Goal: Find specific page/section: Locate a particular part of the current website

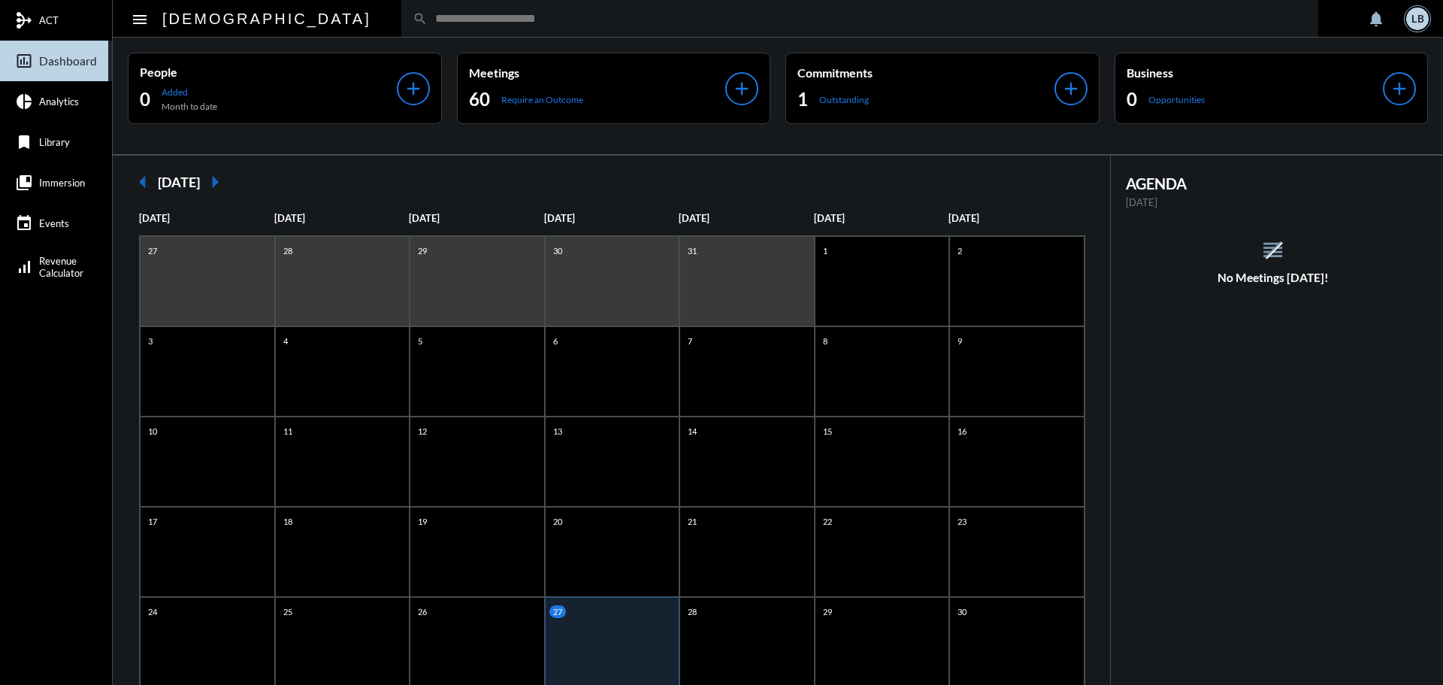
click at [428, 18] on input "text" at bounding box center [867, 18] width 879 height 13
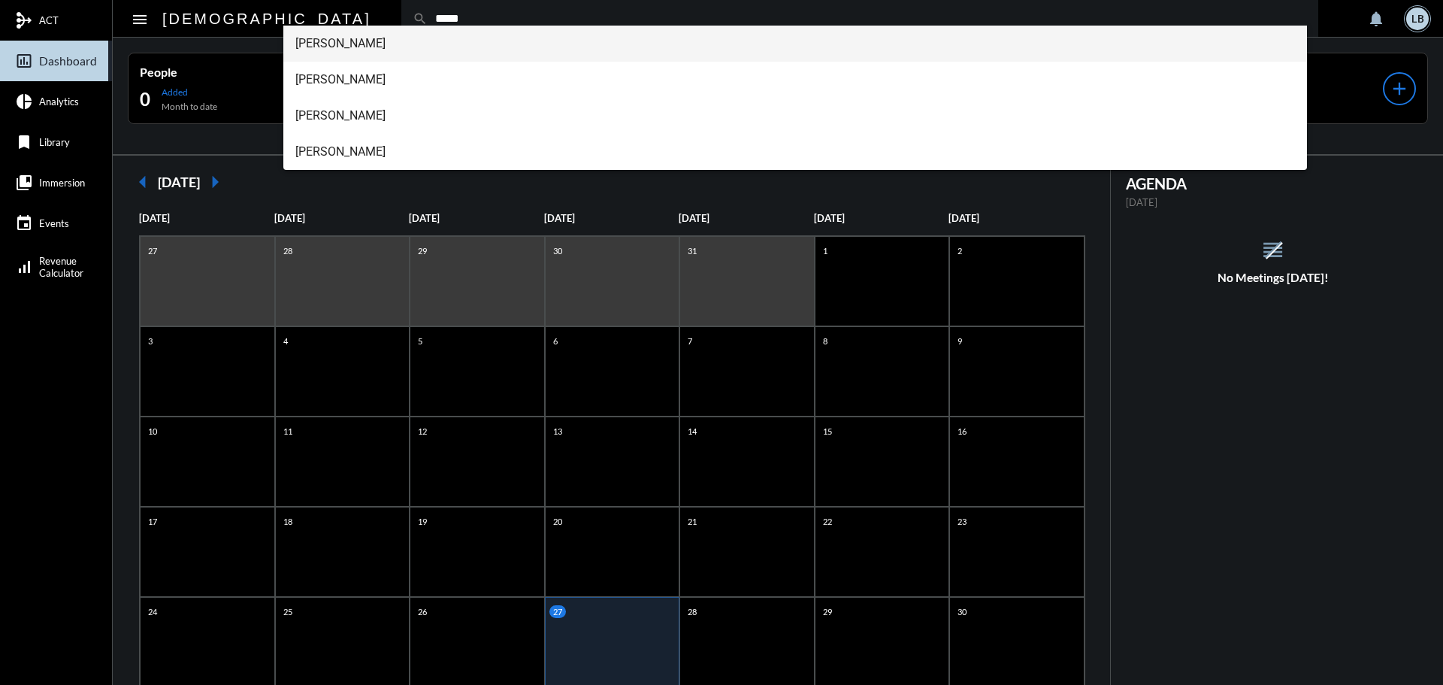
type input "*****"
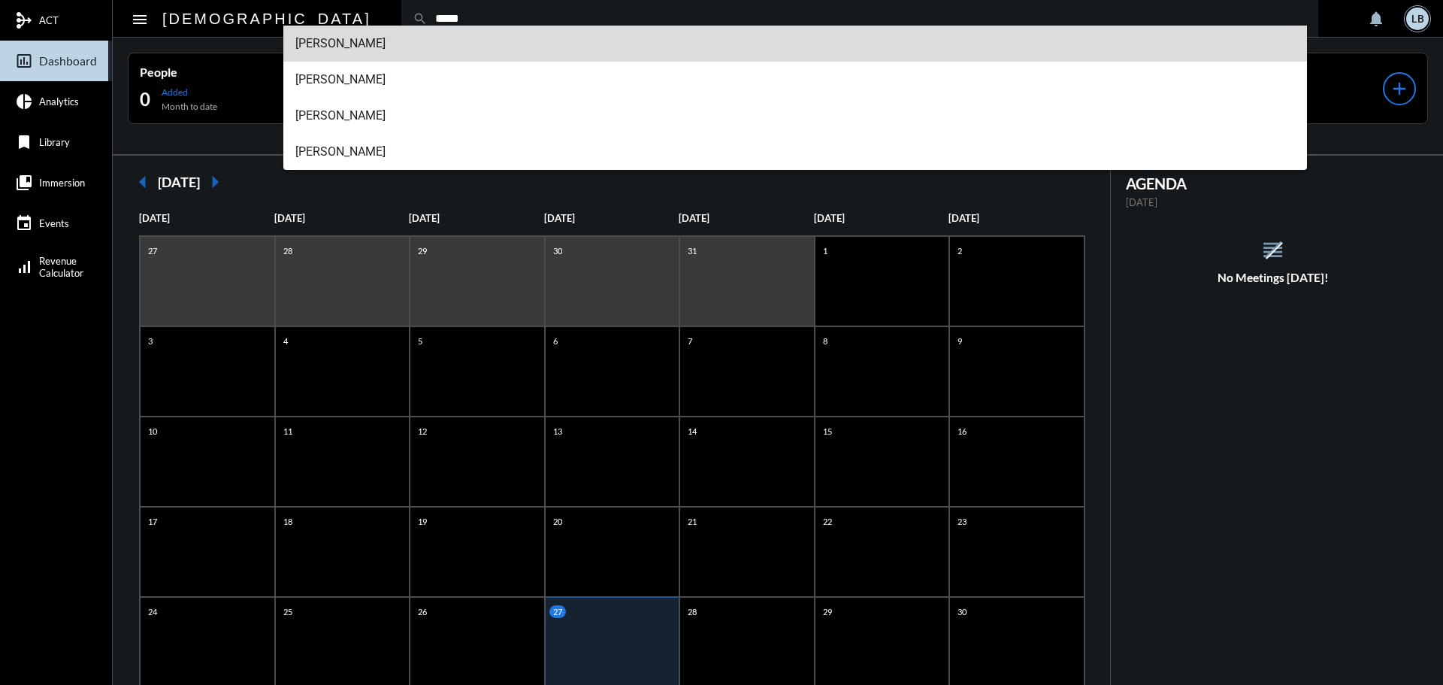
click at [361, 39] on span "[PERSON_NAME]" at bounding box center [795, 44] width 1000 height 36
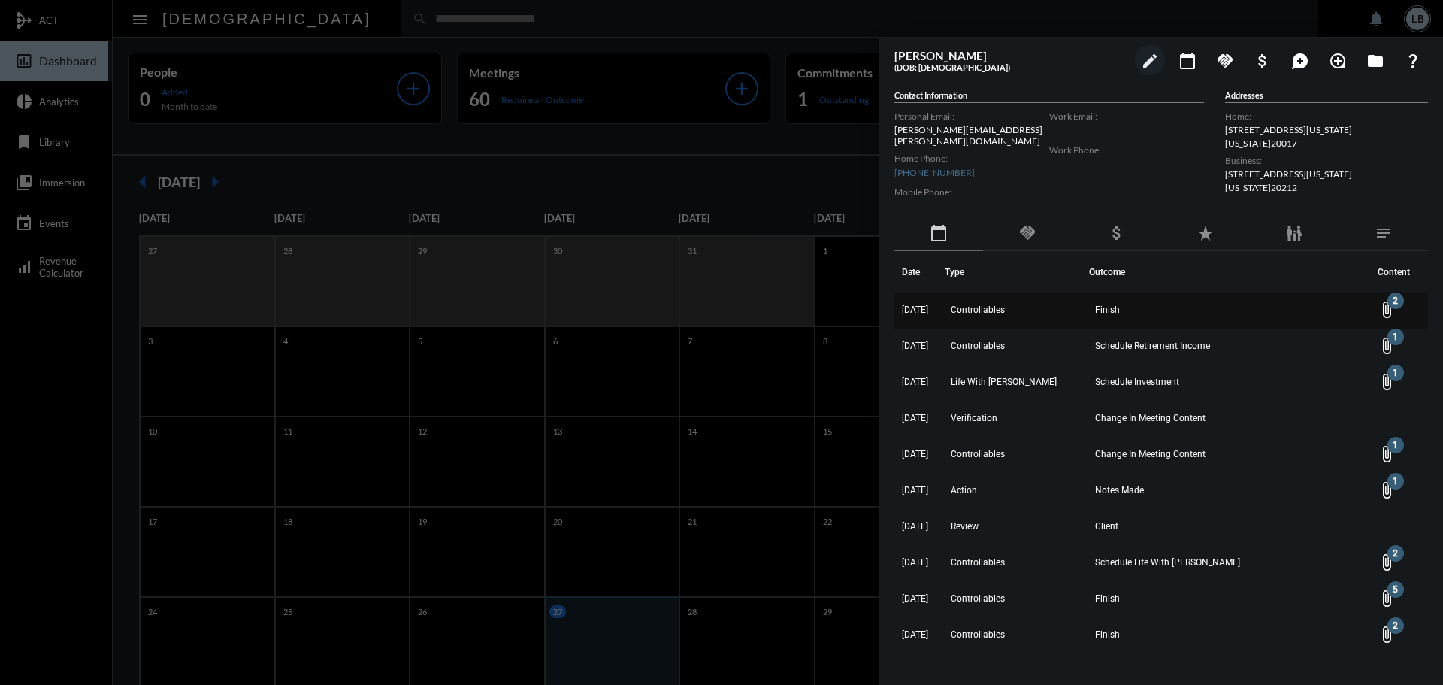
click at [1380, 302] on mat-icon "attach_file 2" at bounding box center [1386, 310] width 18 height 18
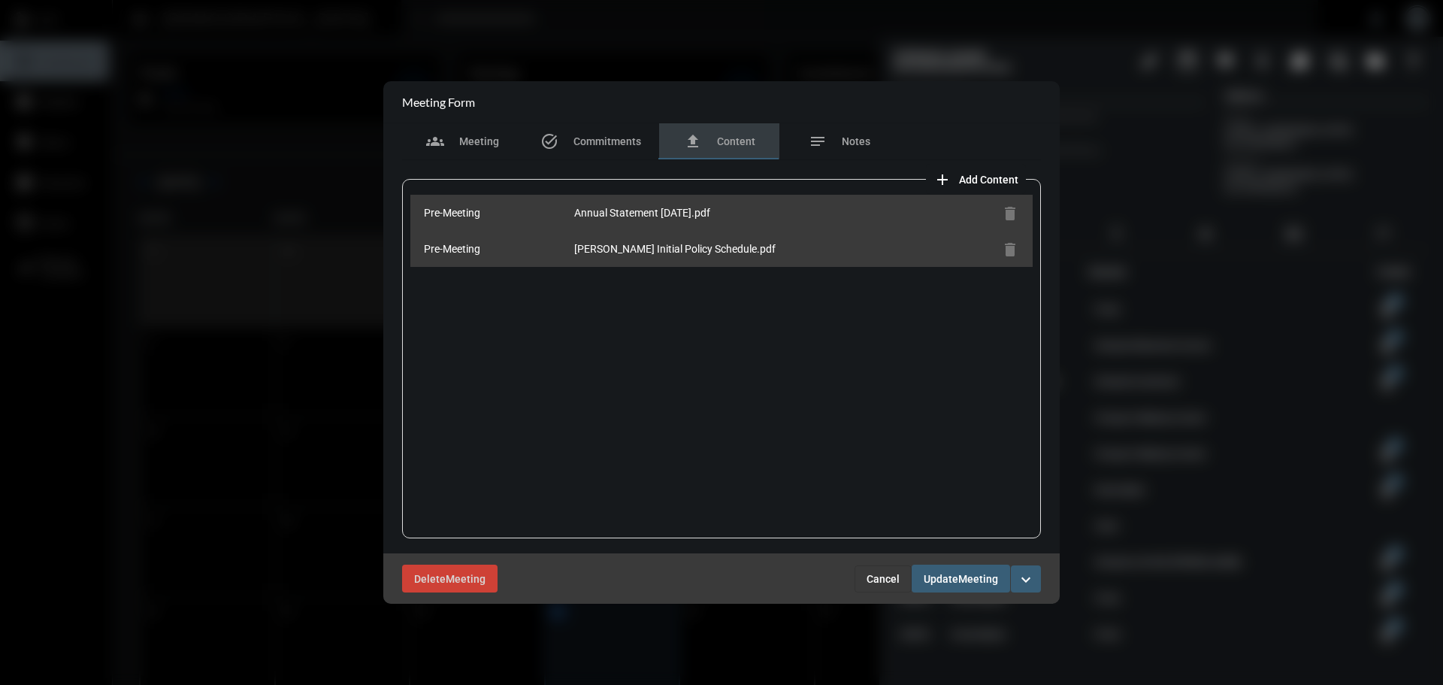
click at [1175, 566] on div at bounding box center [721, 342] width 1443 height 685
click at [887, 571] on button "Cancel" at bounding box center [882, 578] width 57 height 27
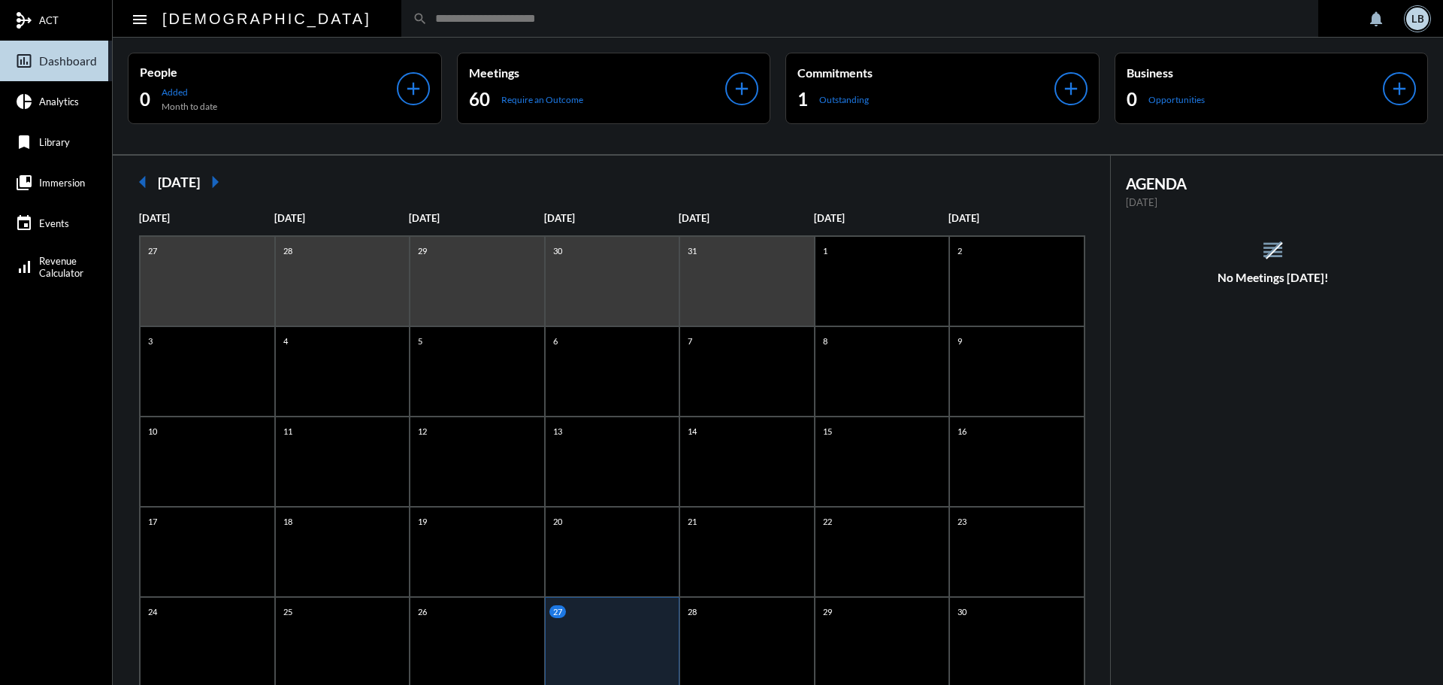
click at [428, 17] on input "text" at bounding box center [867, 18] width 879 height 13
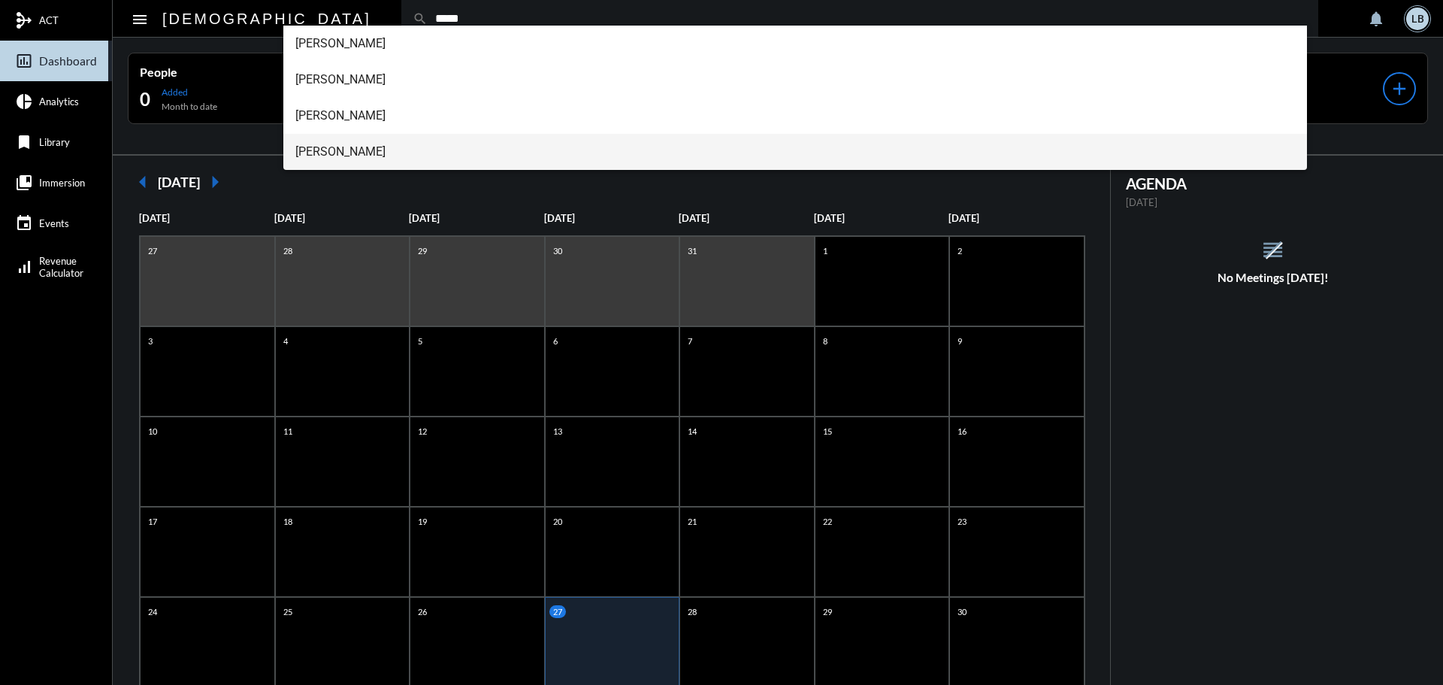
type input "*****"
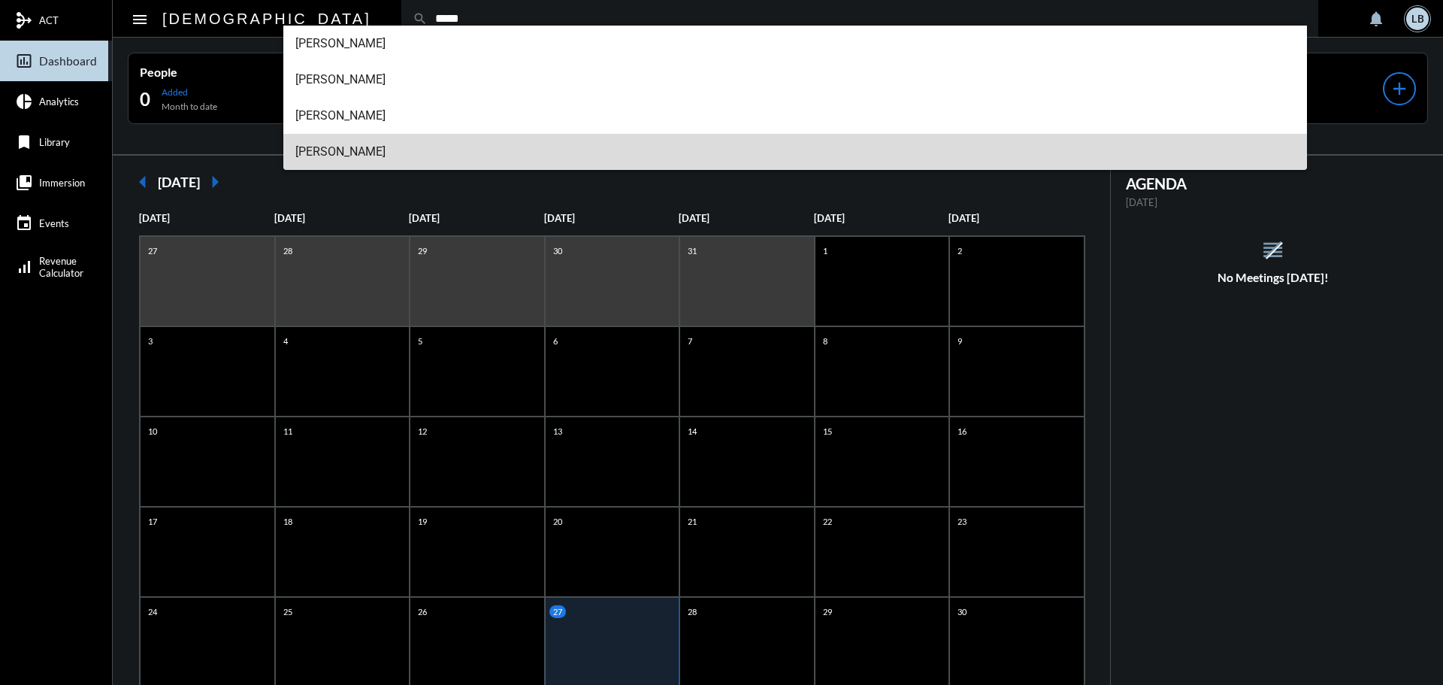
click at [307, 146] on span "[PERSON_NAME]" at bounding box center [795, 152] width 1000 height 36
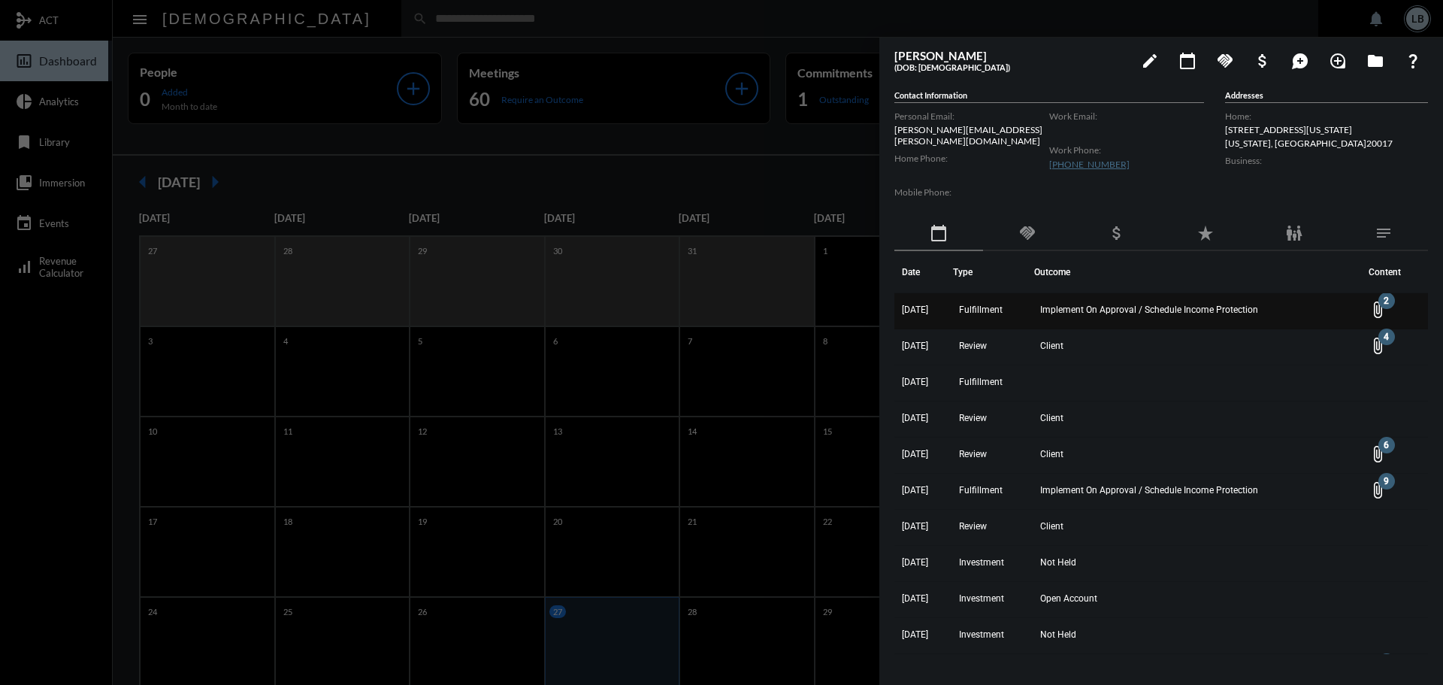
click at [1377, 301] on mat-icon "attach_file 2" at bounding box center [1377, 310] width 18 height 18
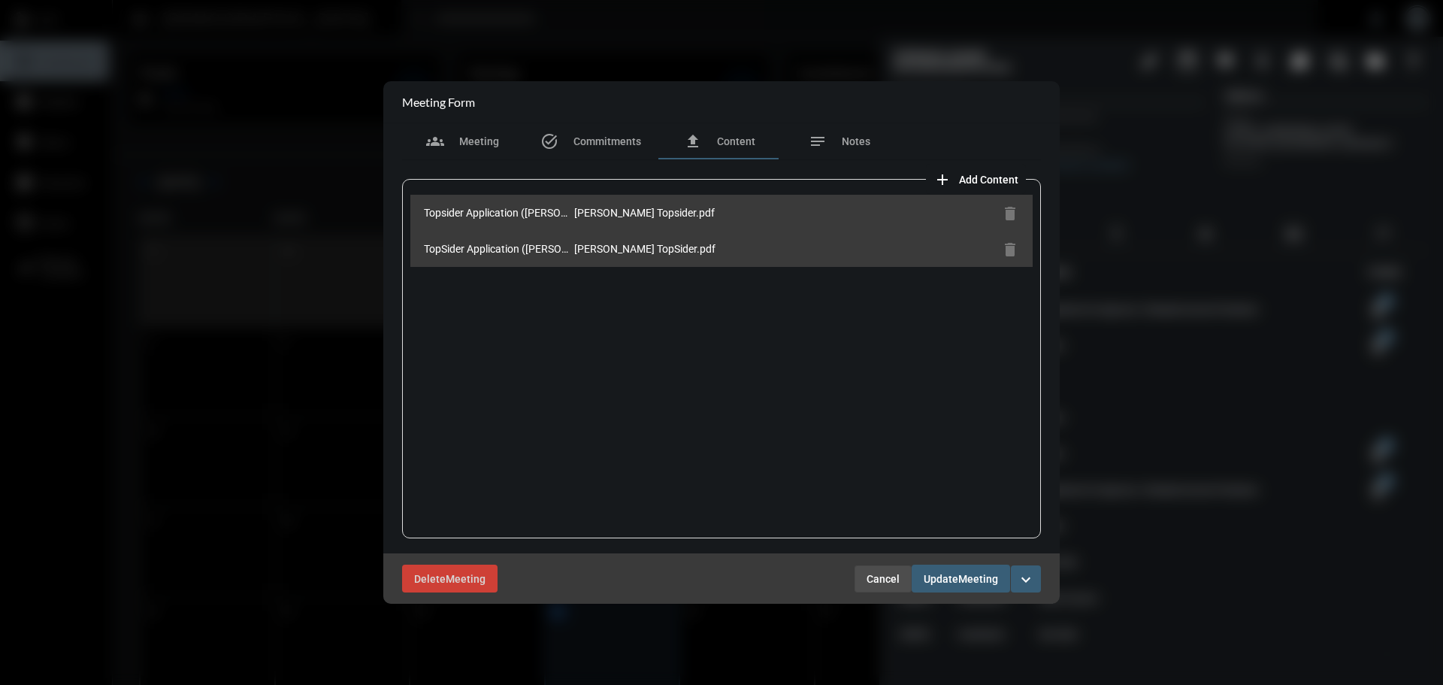
click at [882, 576] on span "Cancel" at bounding box center [882, 579] width 33 height 12
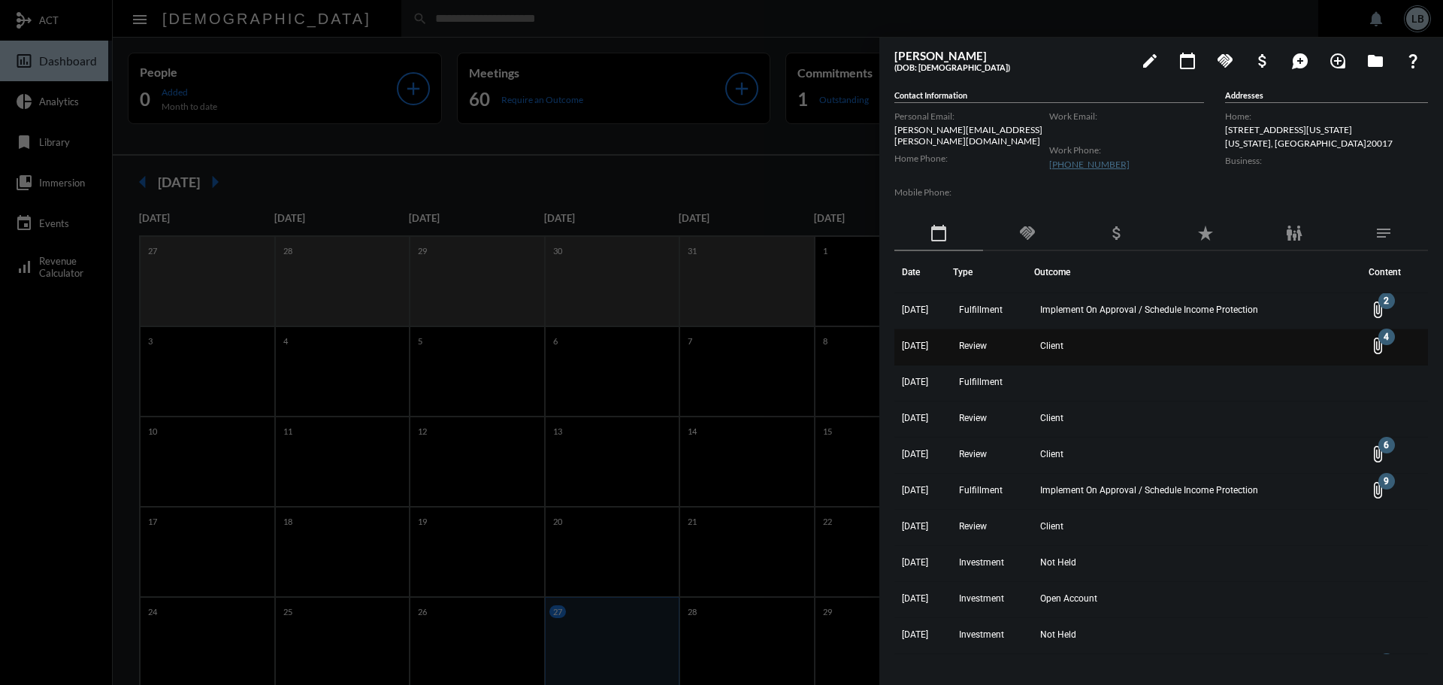
click at [1060, 340] on span "Client" at bounding box center [1051, 345] width 23 height 11
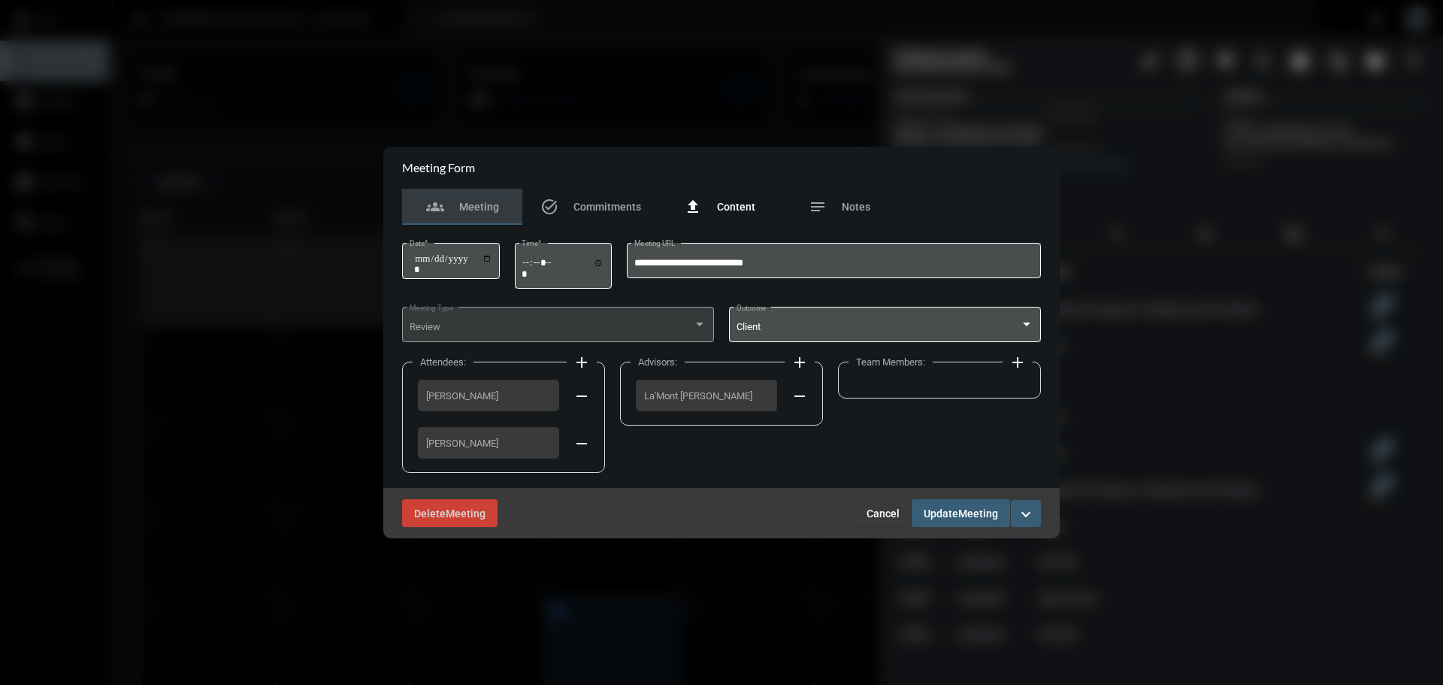
click at [724, 204] on span "Content" at bounding box center [736, 207] width 38 height 12
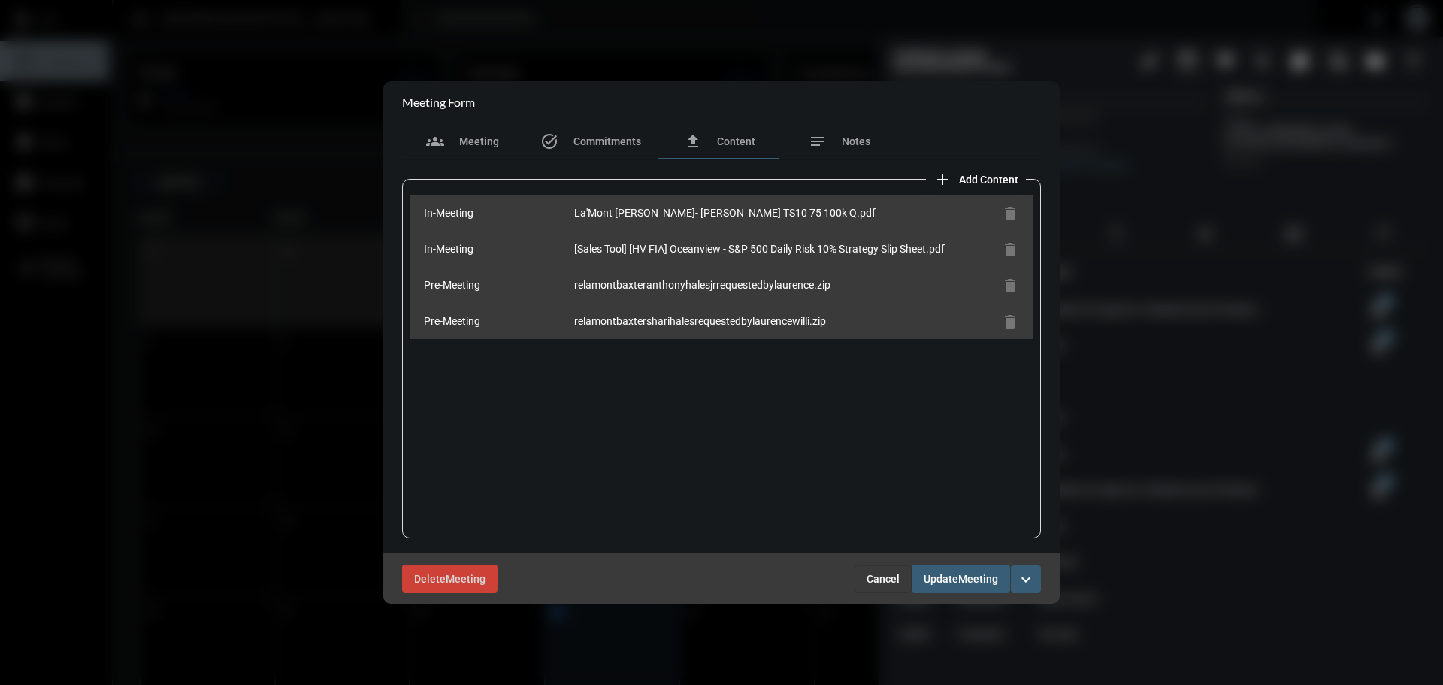
click at [878, 577] on span "Cancel" at bounding box center [882, 579] width 33 height 12
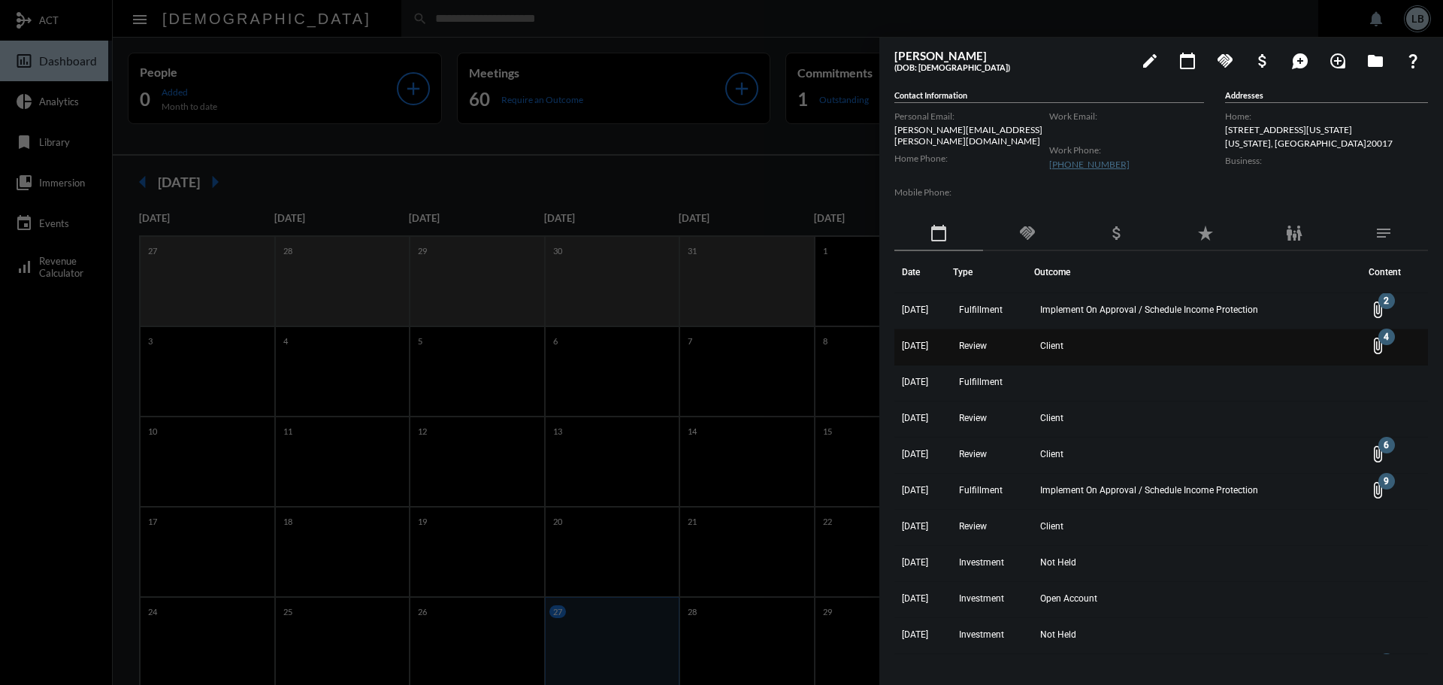
click at [1063, 340] on span "Client" at bounding box center [1051, 345] width 23 height 11
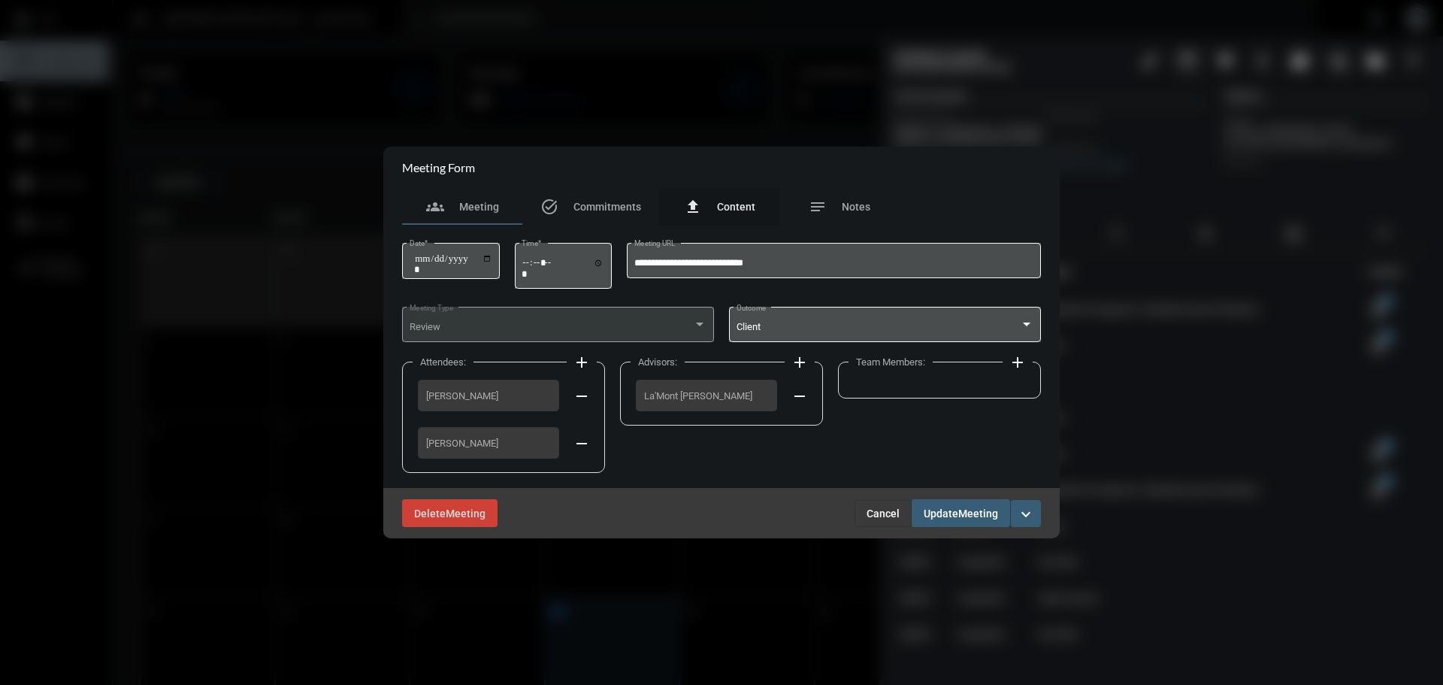
click at [719, 204] on span "Content" at bounding box center [736, 207] width 38 height 12
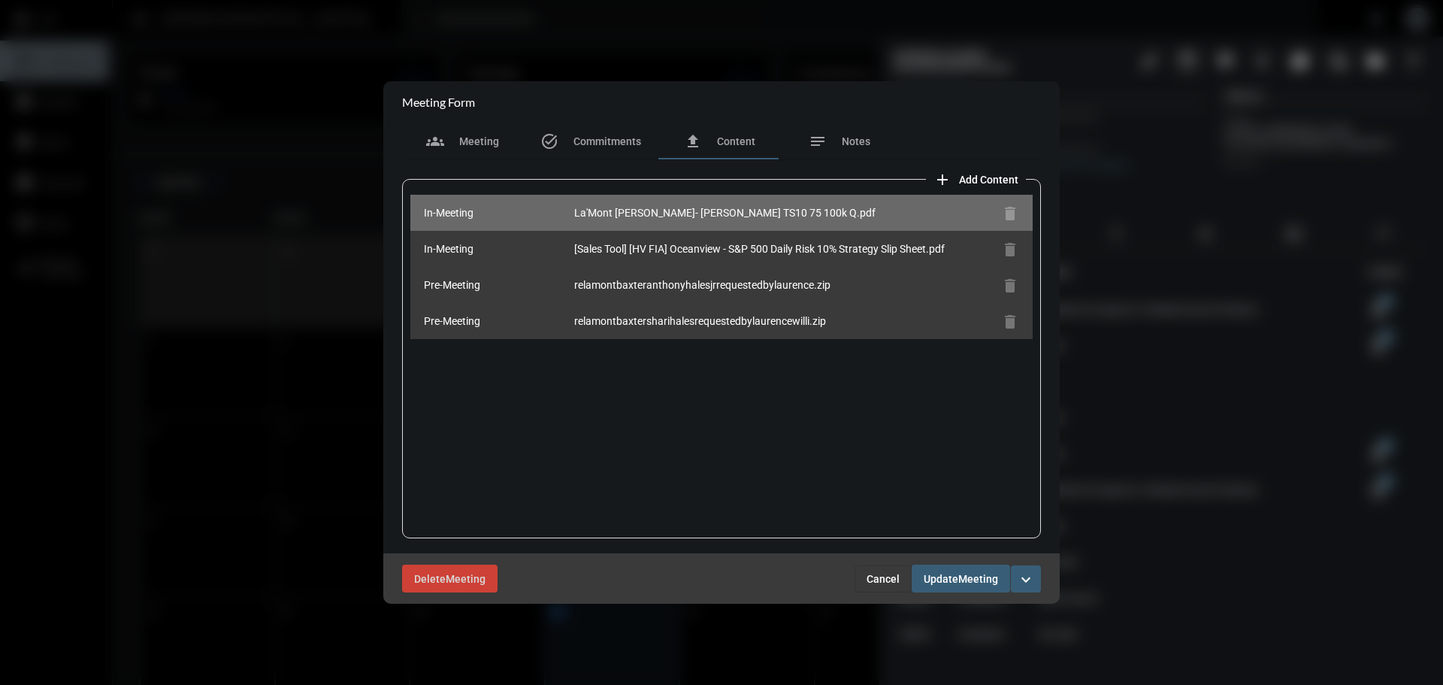
click at [815, 205] on div "La'Mont [PERSON_NAME]- [PERSON_NAME] TS10 75 100k Q.pdf" at bounding box center [784, 212] width 421 height 15
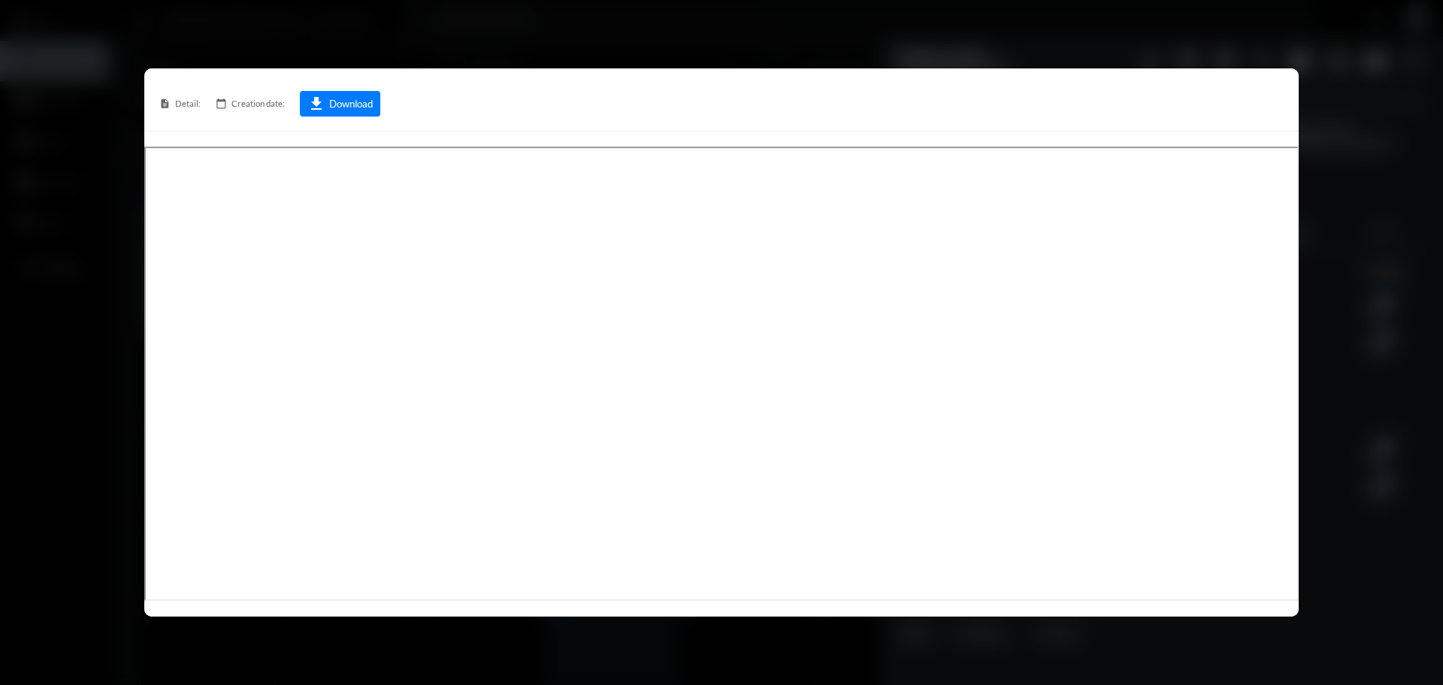
click at [1384, 125] on div at bounding box center [721, 342] width 1443 height 685
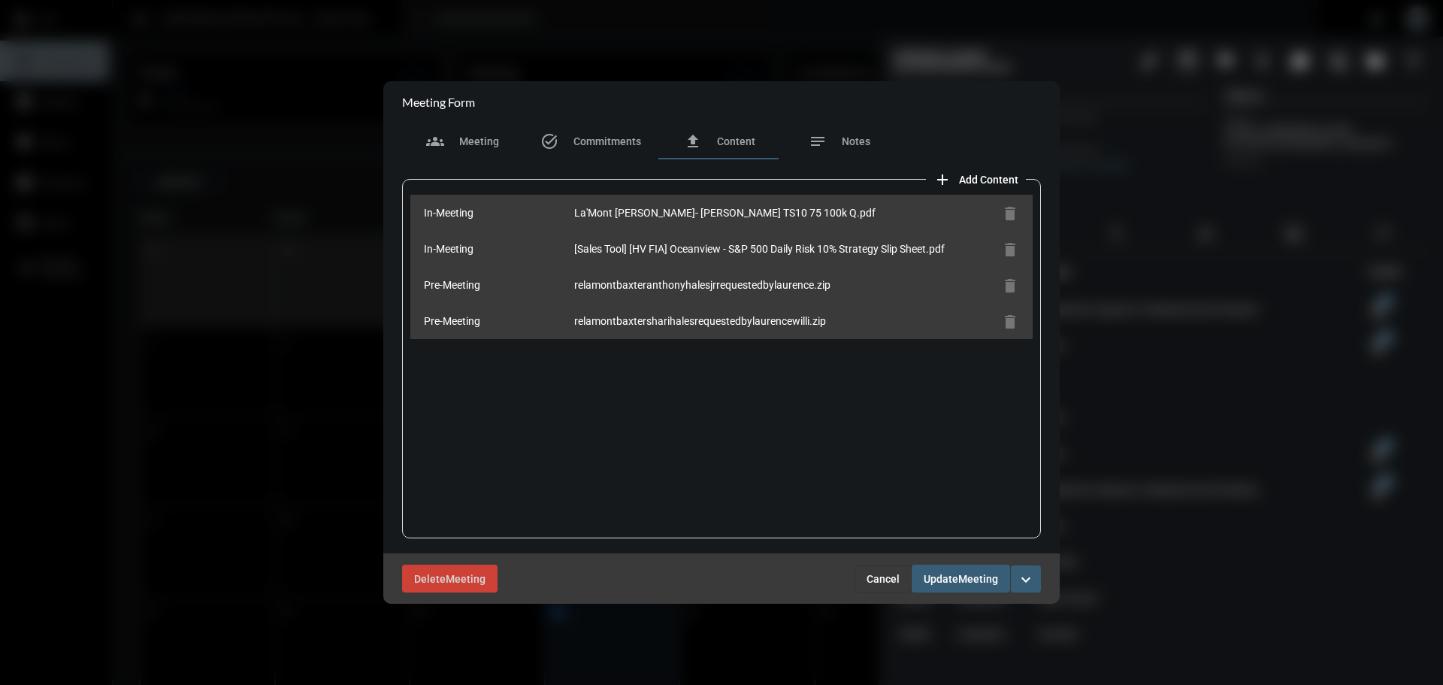
click at [889, 576] on span "Cancel" at bounding box center [882, 579] width 33 height 12
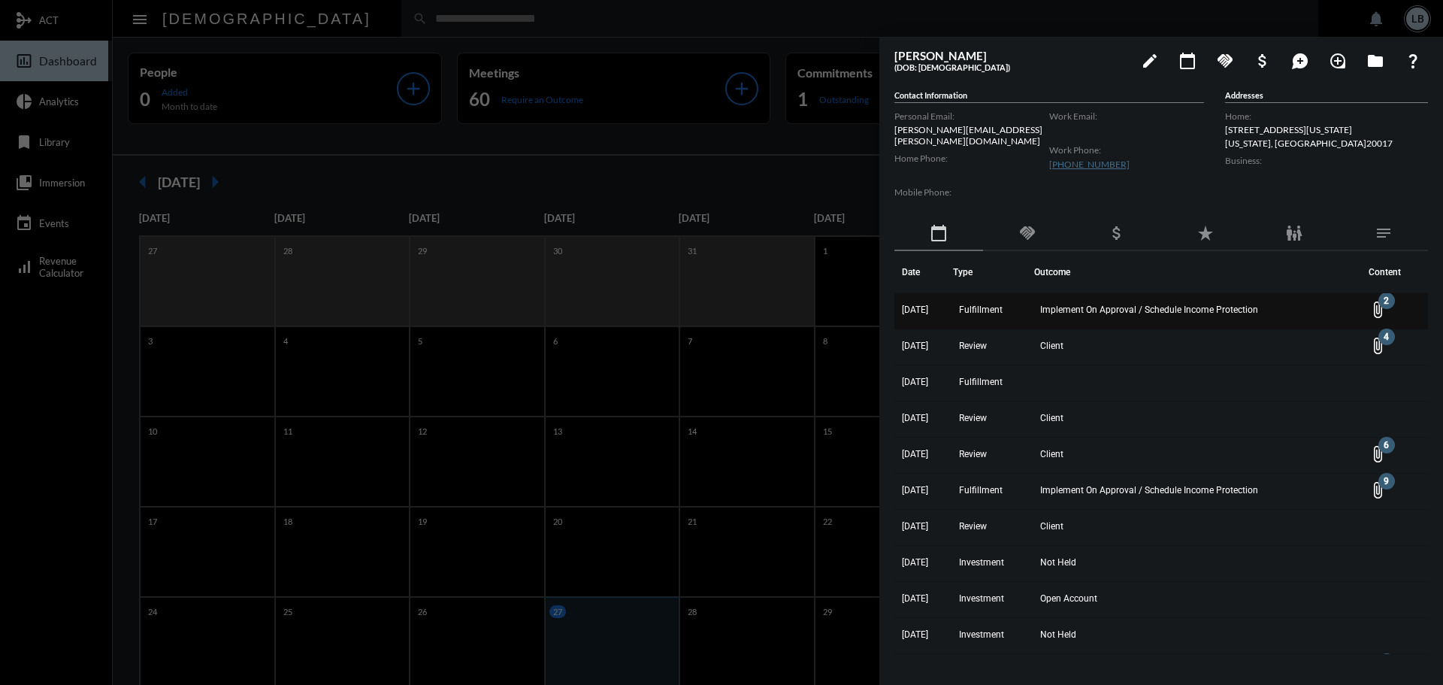
click at [1102, 304] on span "Implement On Approval / Schedule Income Protection" at bounding box center [1149, 309] width 218 height 11
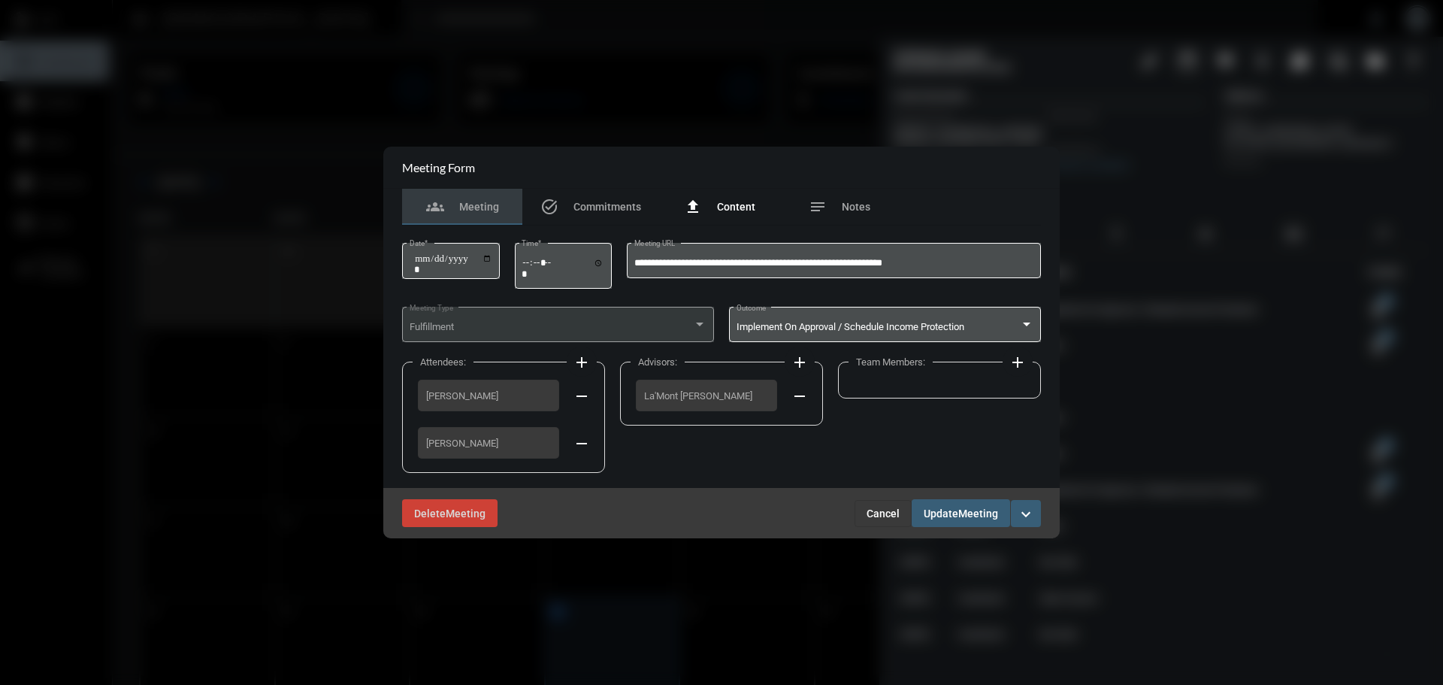
click at [715, 205] on div "file_upload Content" at bounding box center [719, 207] width 71 height 18
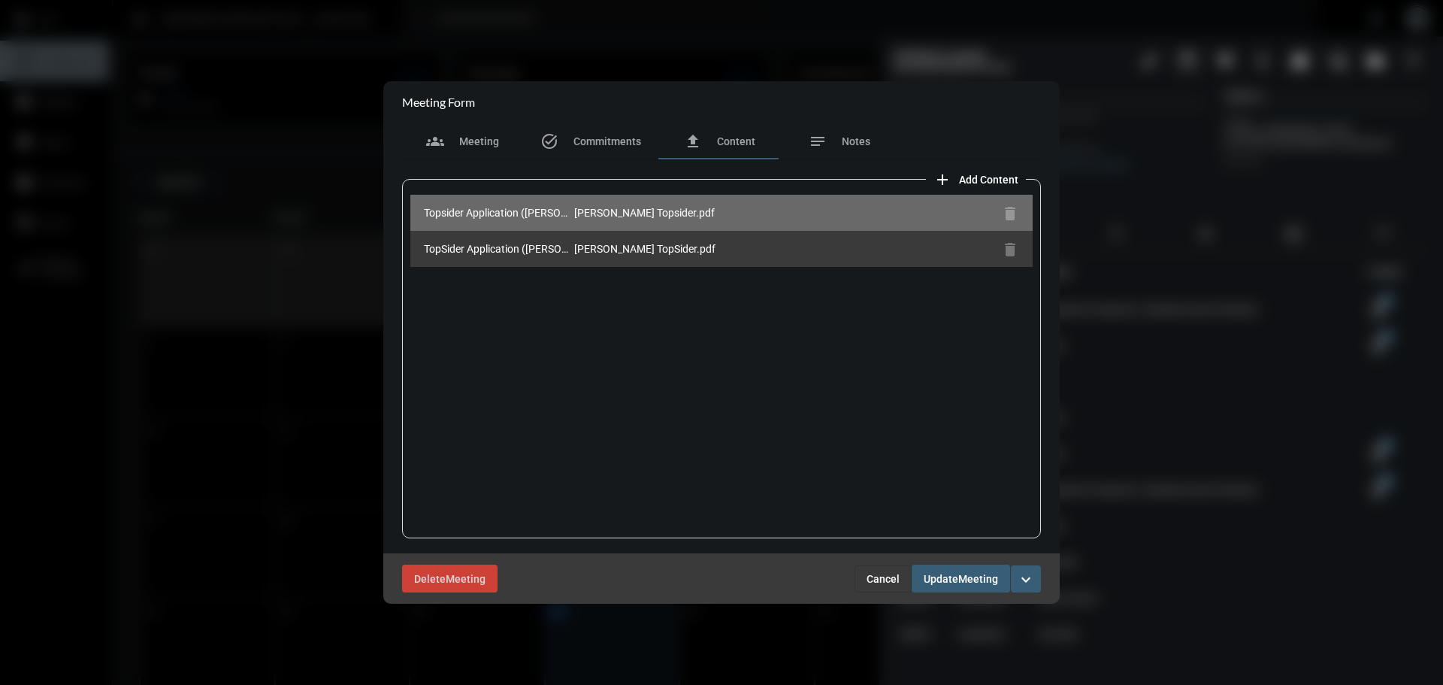
click at [737, 215] on div "[PERSON_NAME] Topsider.pdf" at bounding box center [784, 212] width 421 height 15
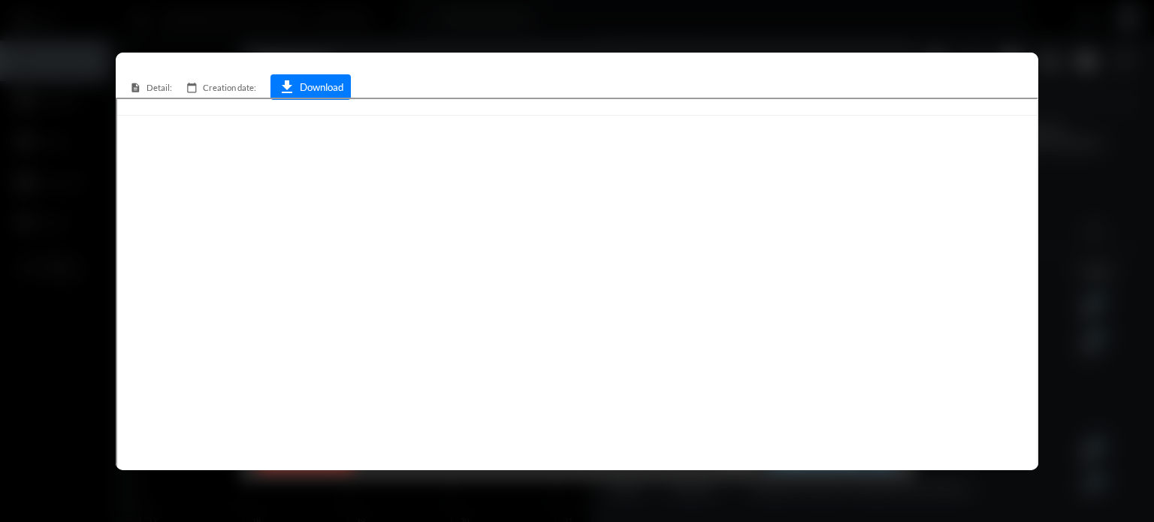
click at [292, 21] on div at bounding box center [577, 261] width 1154 height 522
